Goal: Find specific page/section: Find specific page/section

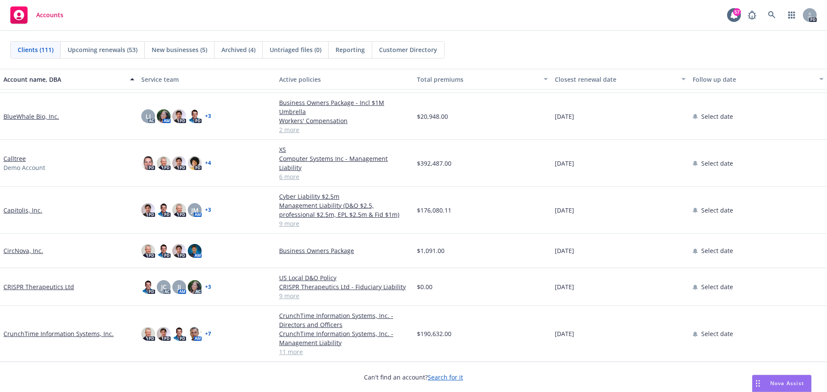
scroll to position [732, 0]
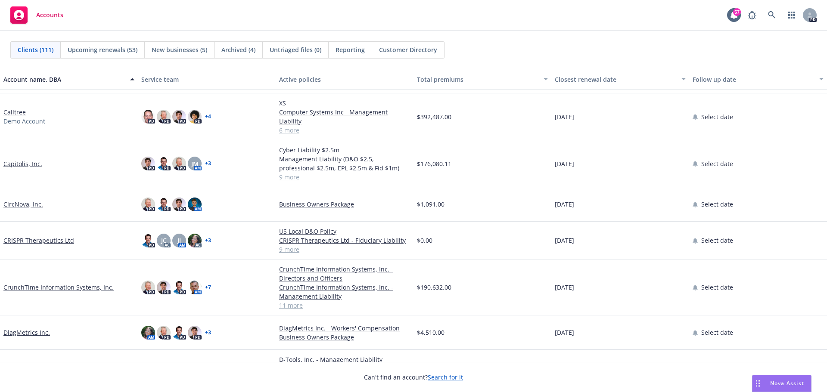
click at [47, 283] on link "CrunchTime Information Systems, Inc." at bounding box center [58, 287] width 110 height 9
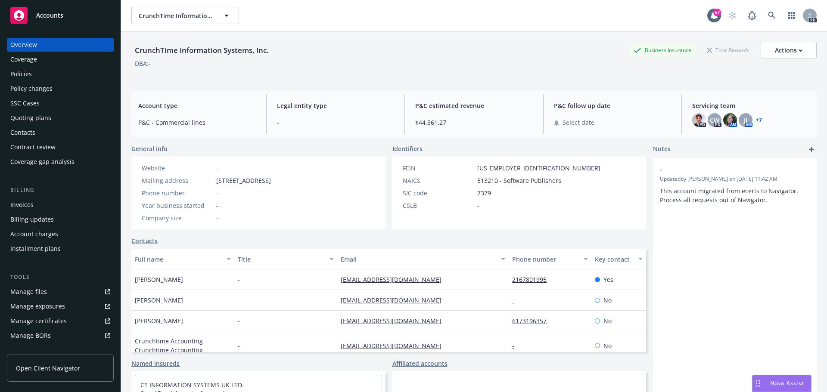
click at [60, 75] on div "Policies" at bounding box center [60, 74] width 100 height 14
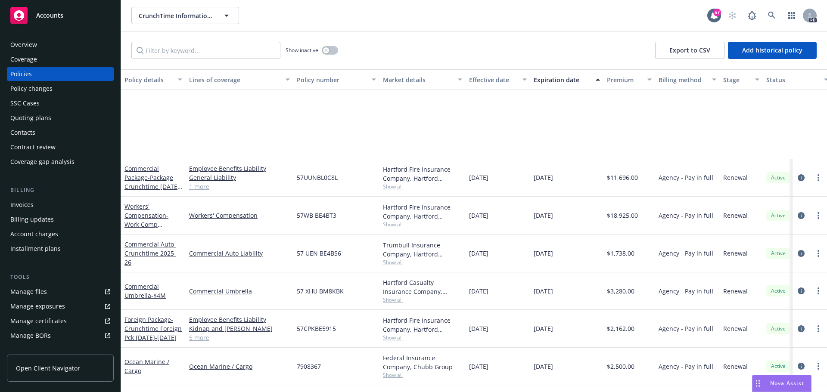
scroll to position [152, 0]
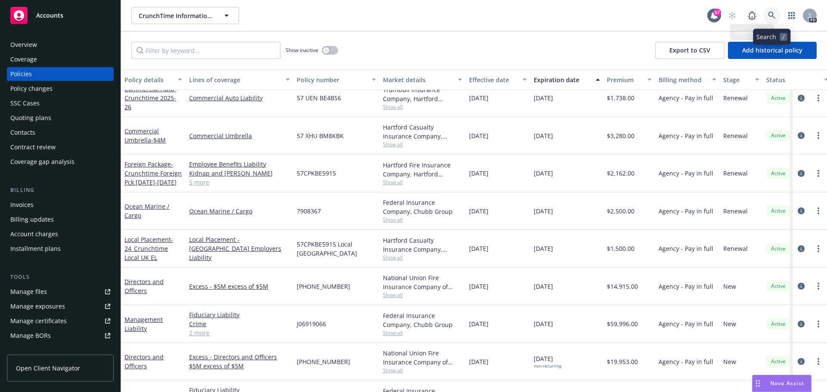
click at [774, 14] on icon at bounding box center [772, 16] width 8 height 8
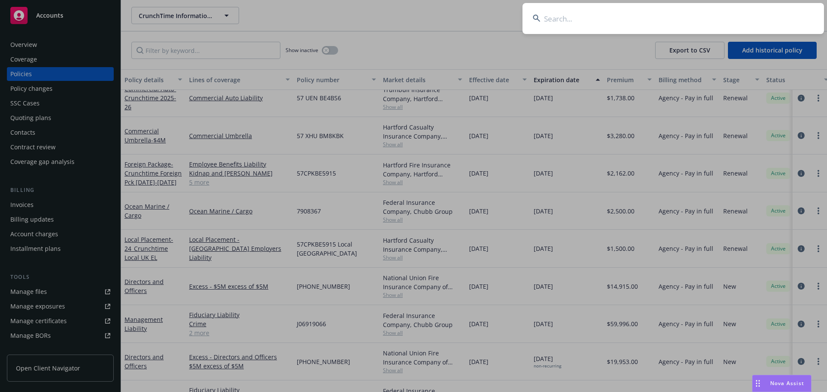
click at [634, 27] on input at bounding box center [673, 18] width 302 height 31
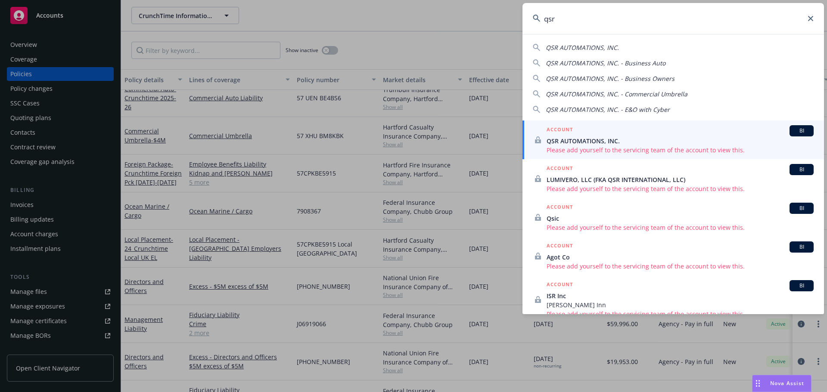
type input "qsr"
click at [598, 137] on span "QSR AUTOMATIONS, INC." at bounding box center [680, 141] width 267 height 9
